Goal: Task Accomplishment & Management: Manage account settings

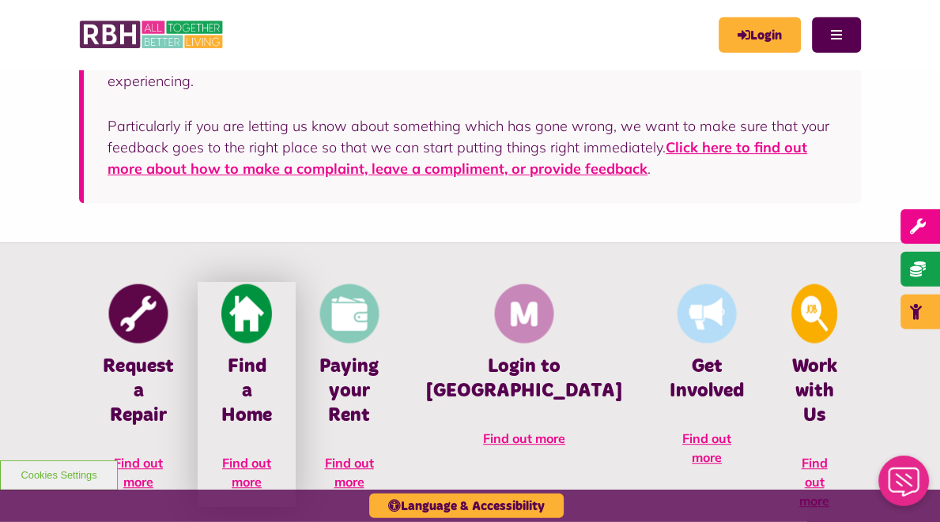
scroll to position [584, 0]
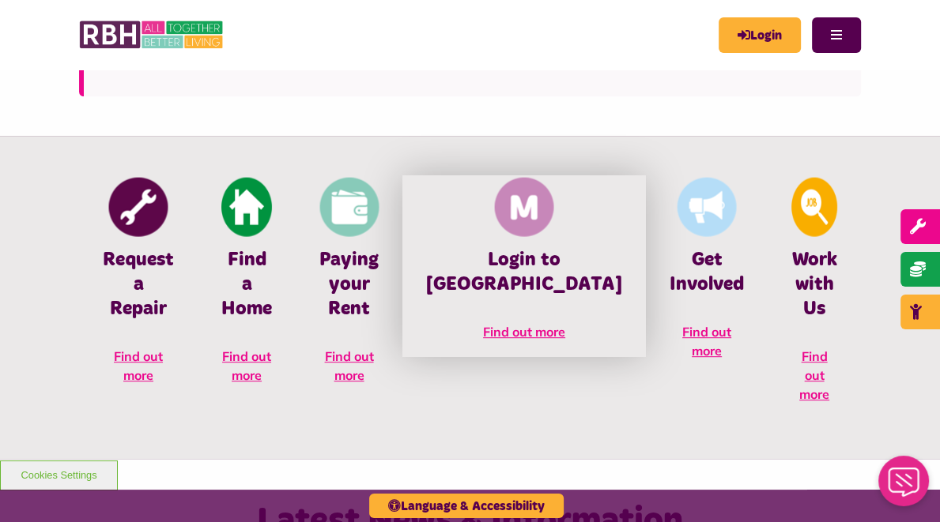
click at [547, 232] on img at bounding box center [524, 206] width 59 height 59
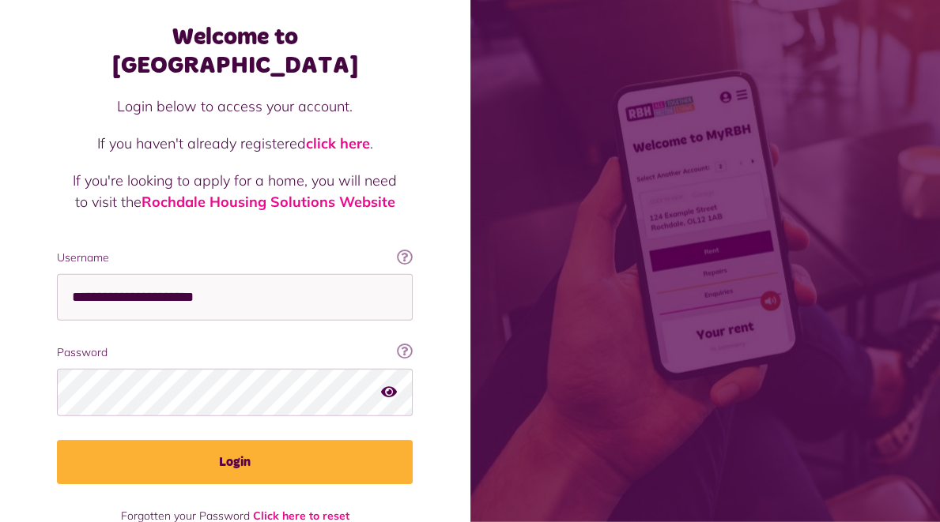
scroll to position [88, 0]
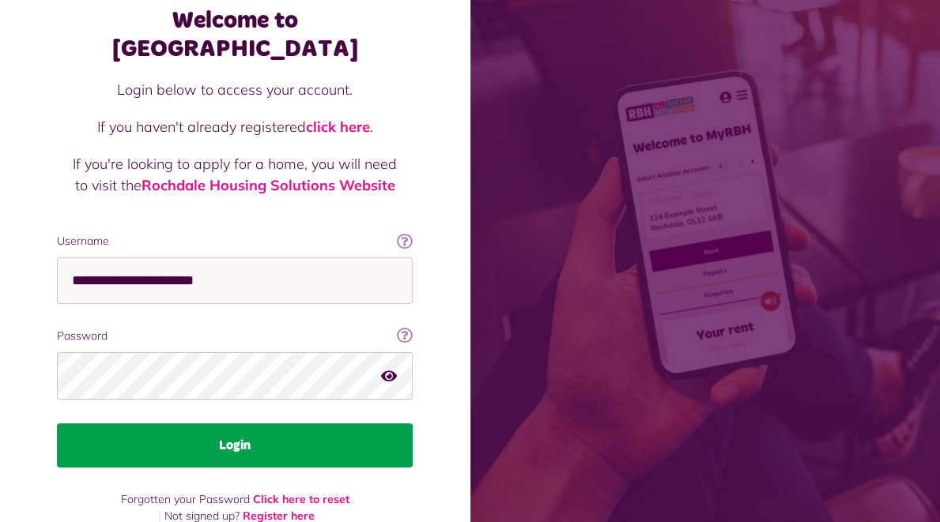
click at [247, 424] on button "Login" at bounding box center [235, 446] width 356 height 44
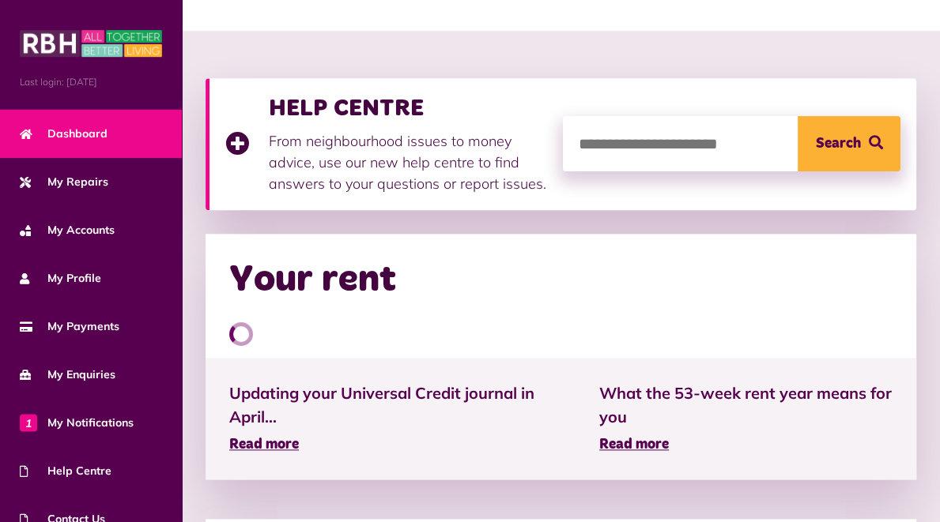
scroll to position [167, 0]
